Goal: Check status: Check status

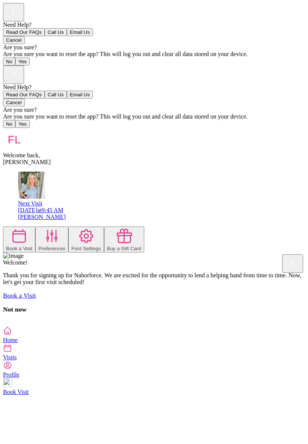
click at [82, 213] on div "[PERSON_NAME]" at bounding box center [161, 216] width 287 height 7
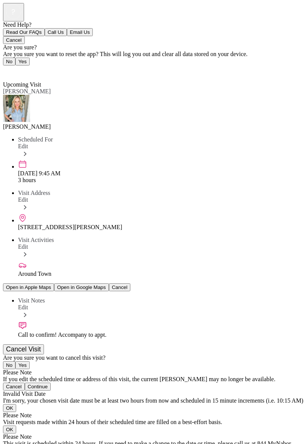
click at [52, 65] on div "Back Upcoming Visit Upcoming Visit [PERSON_NAME] Scheduled For Edit [DATE] 9:45…" at bounding box center [154, 267] width 302 height 405
click at [19, 95] on img at bounding box center [16, 108] width 27 height 27
